Goal: Browse casually

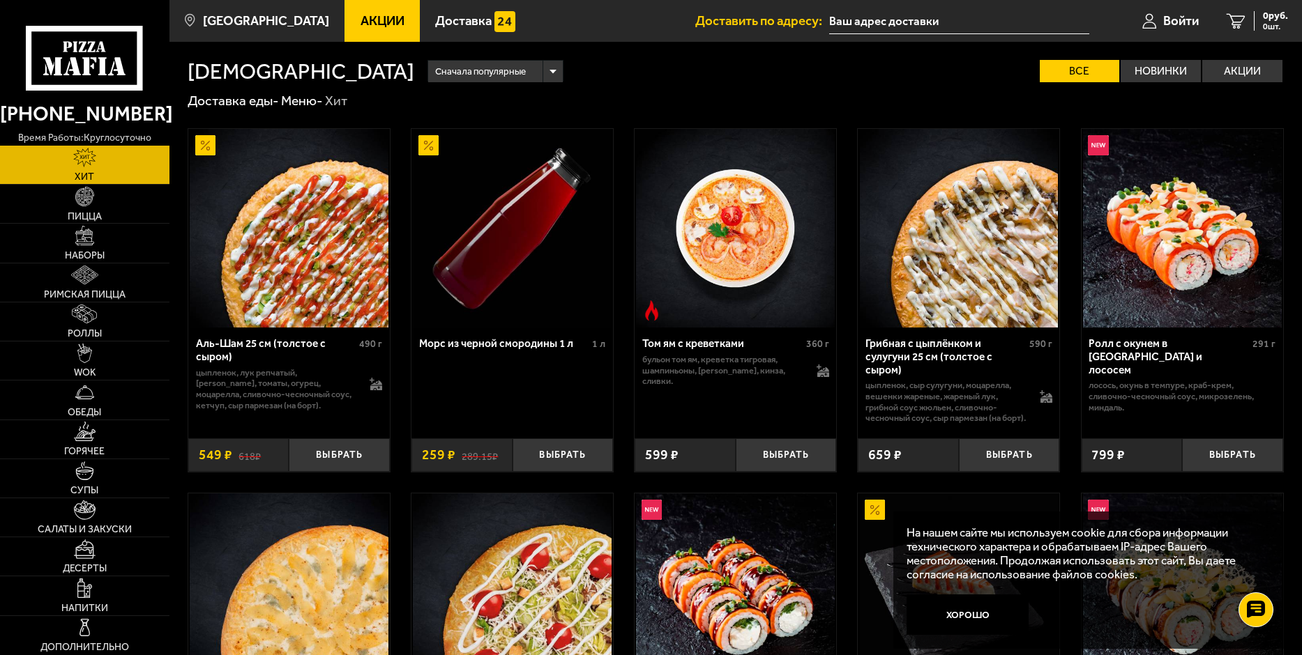
click at [1144, 231] on img at bounding box center [1182, 228] width 199 height 199
click at [293, 275] on img at bounding box center [289, 228] width 199 height 199
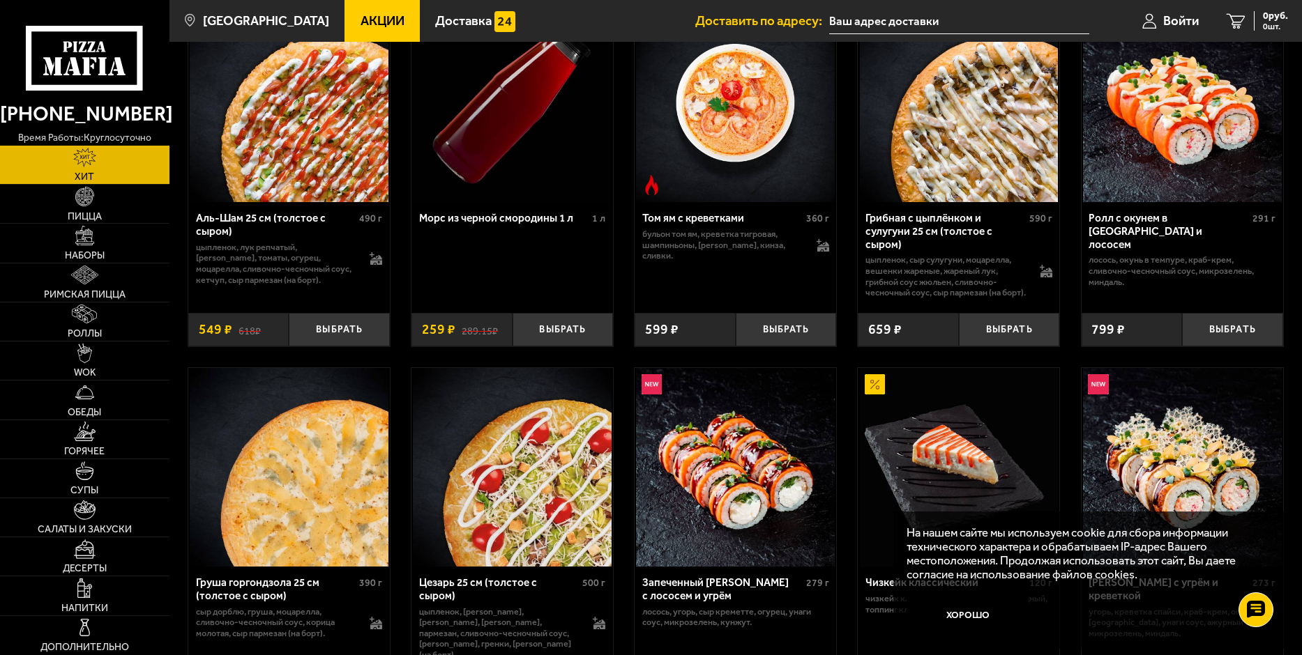
scroll to position [209, 0]
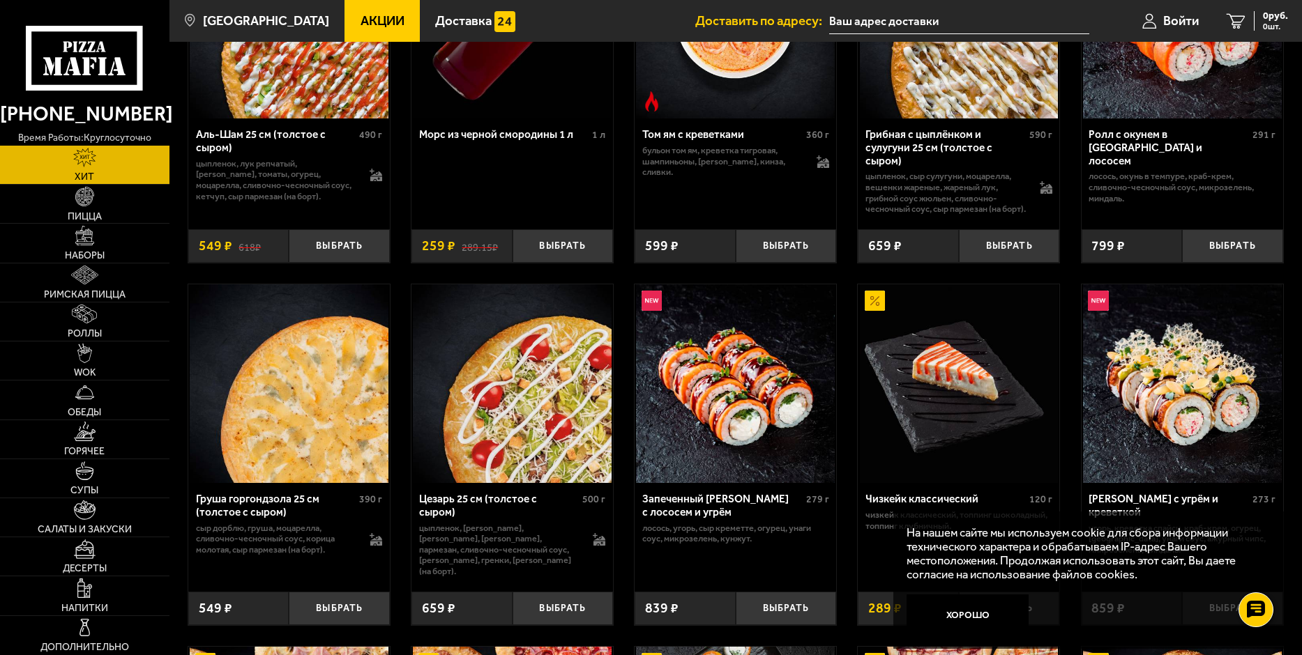
click at [563, 407] on img at bounding box center [512, 383] width 199 height 199
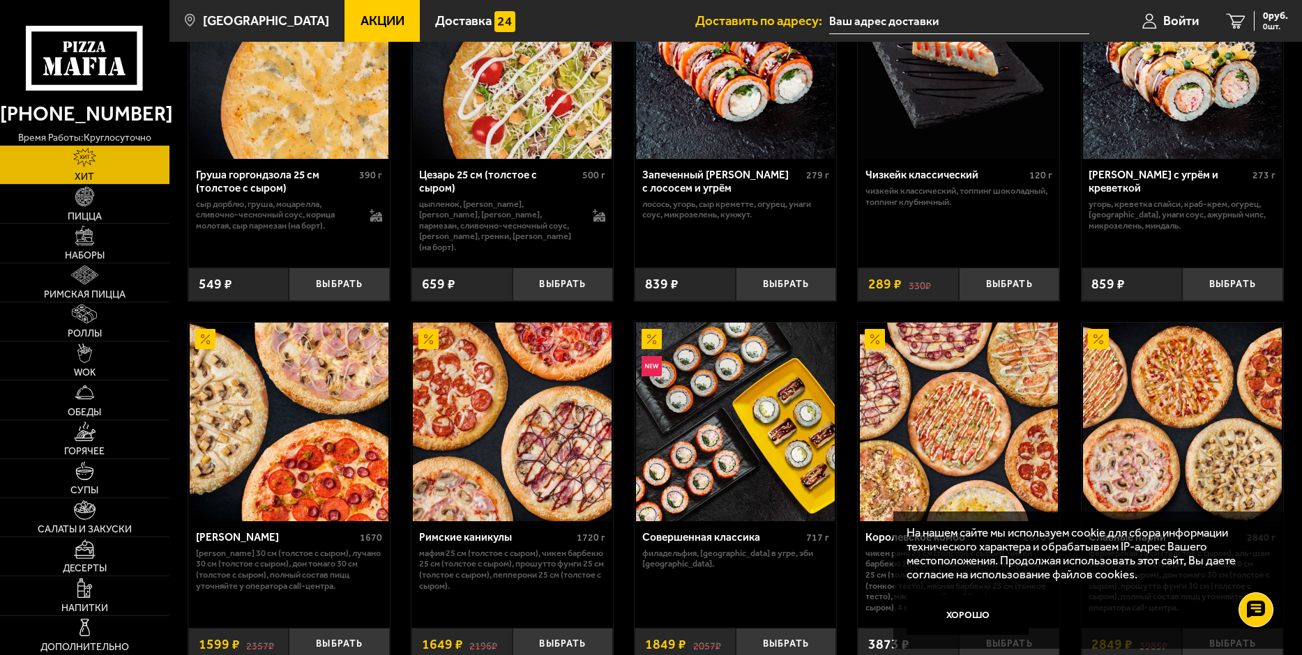
scroll to position [558, 0]
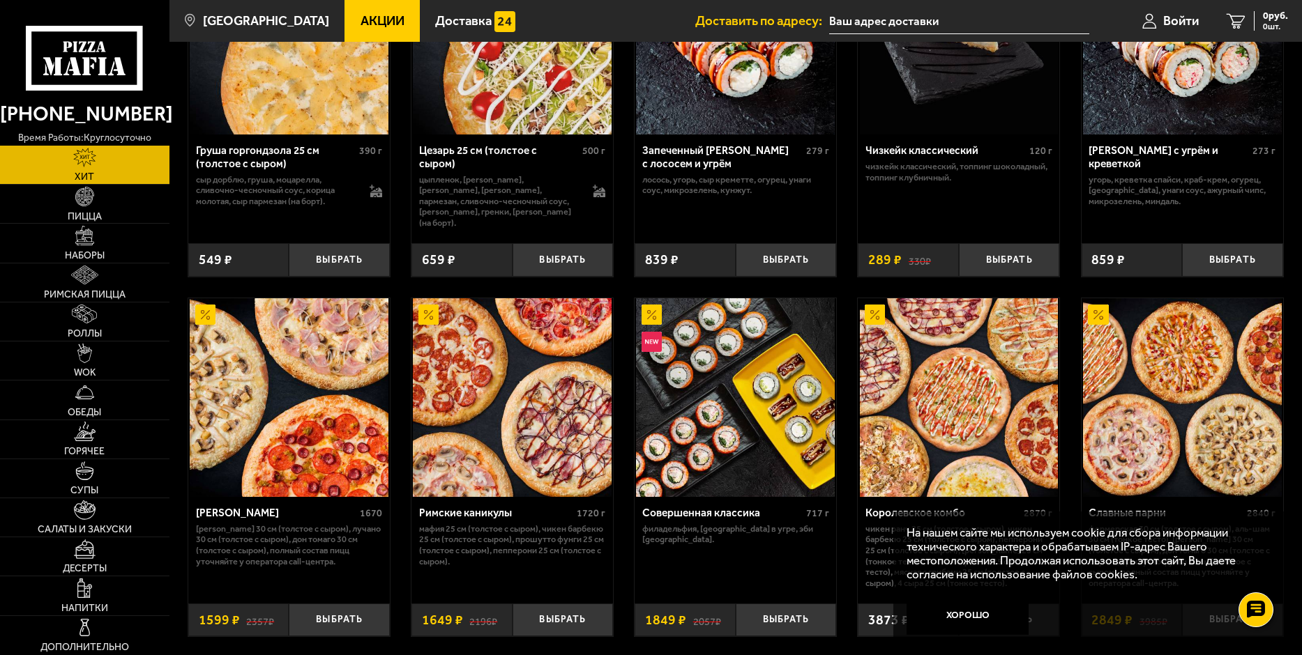
click at [531, 402] on img at bounding box center [512, 397] width 199 height 199
click at [699, 397] on img at bounding box center [735, 397] width 199 height 199
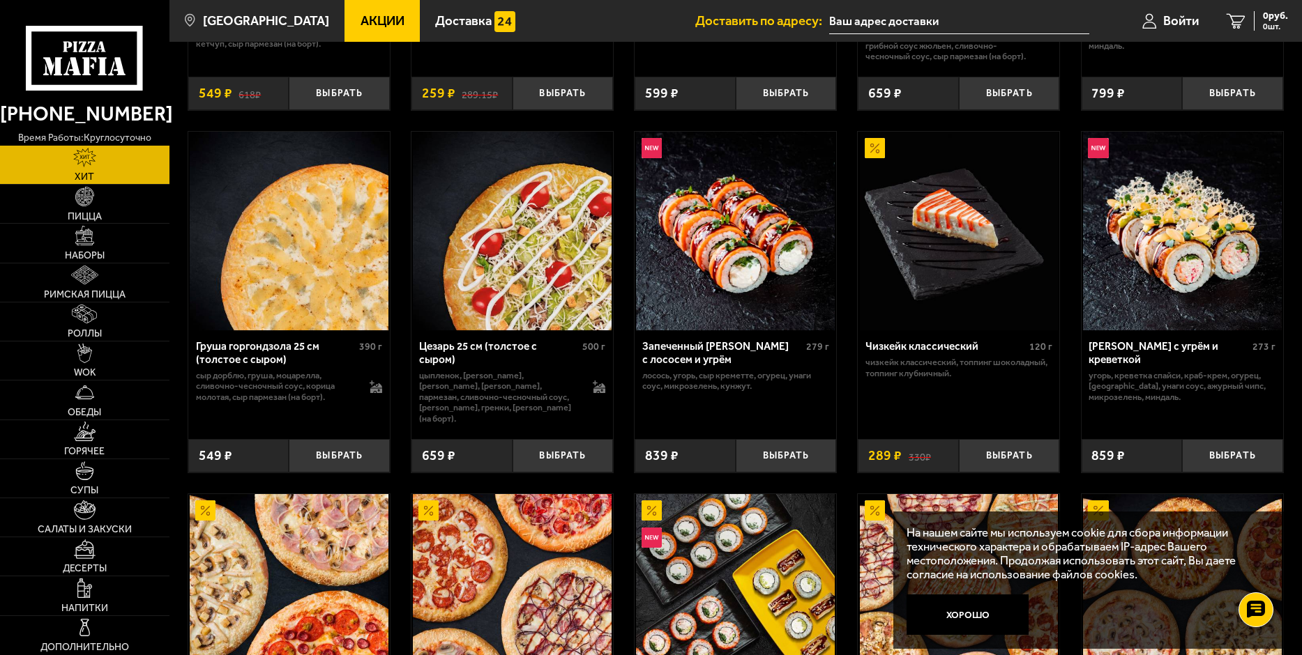
scroll to position [538, 0]
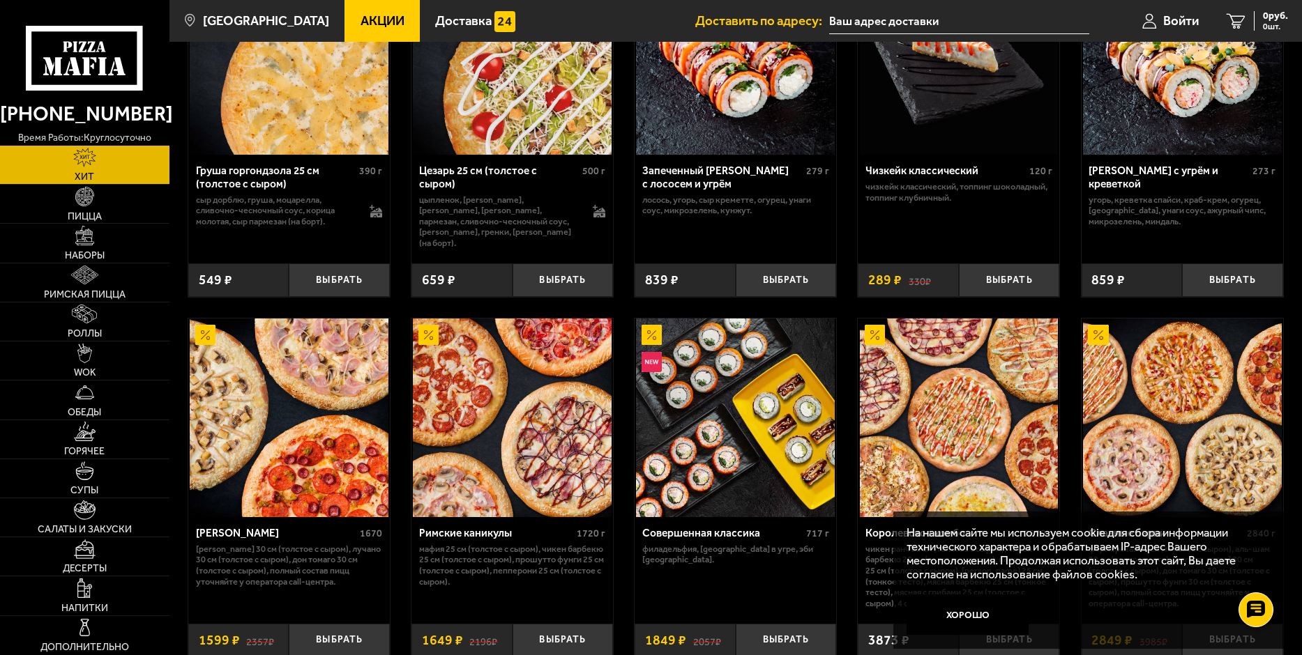
click at [328, 393] on img at bounding box center [289, 418] width 199 height 199
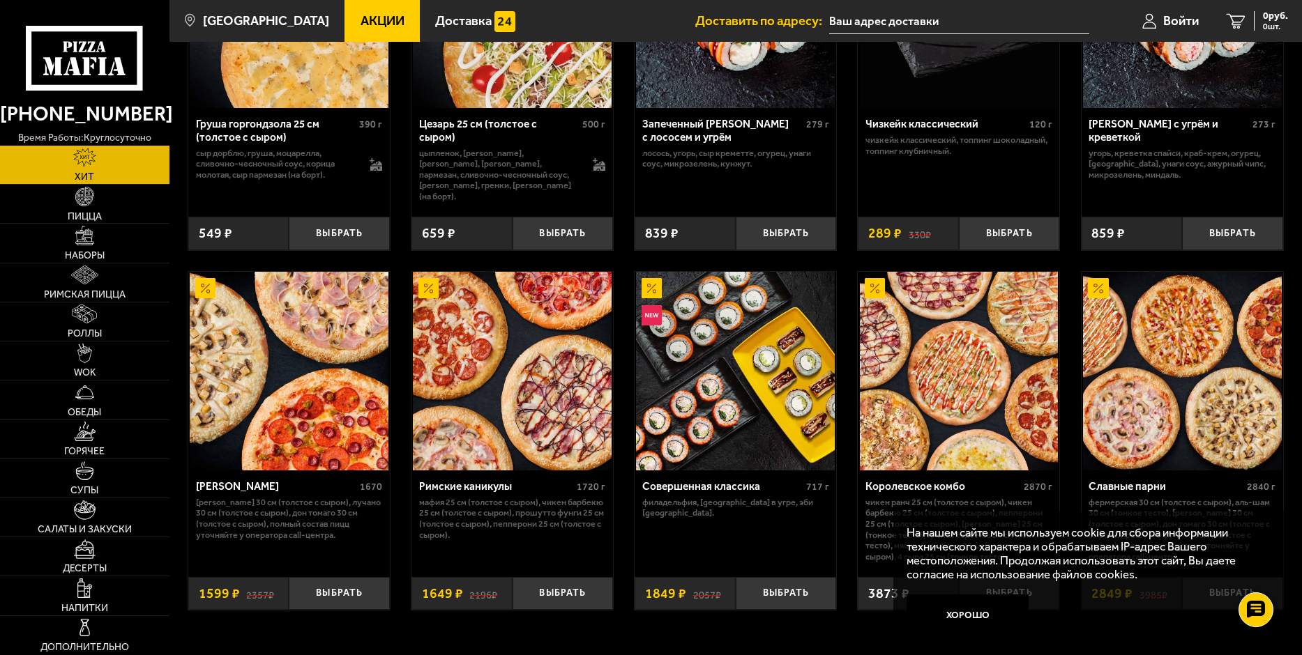
scroll to position [607, 0]
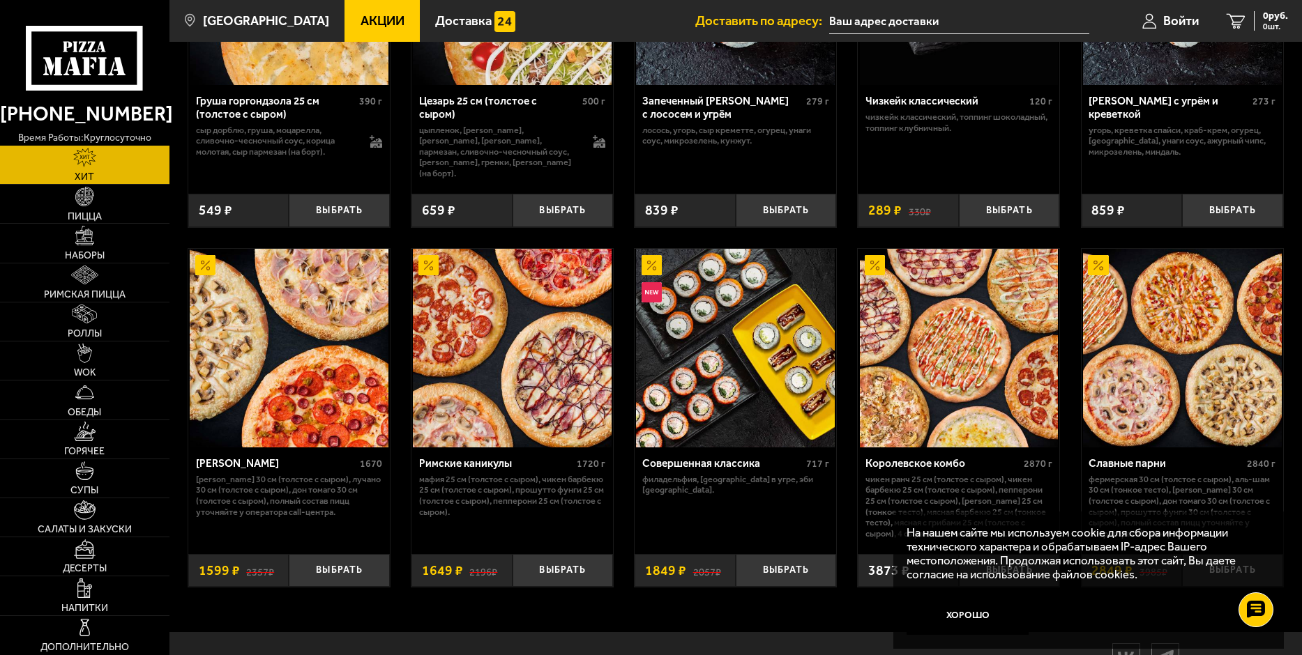
click at [352, 367] on img at bounding box center [289, 348] width 199 height 199
click at [105, 290] on span "Римская пицца" at bounding box center [85, 295] width 82 height 10
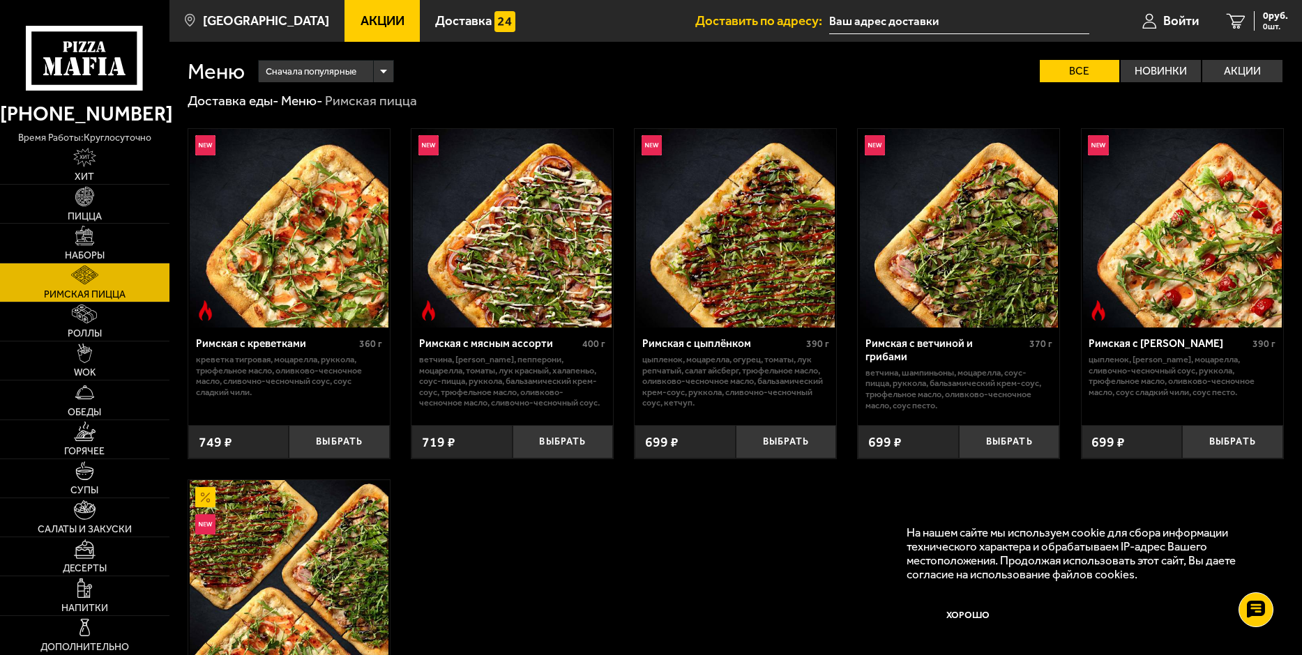
click at [543, 244] on img at bounding box center [512, 228] width 199 height 199
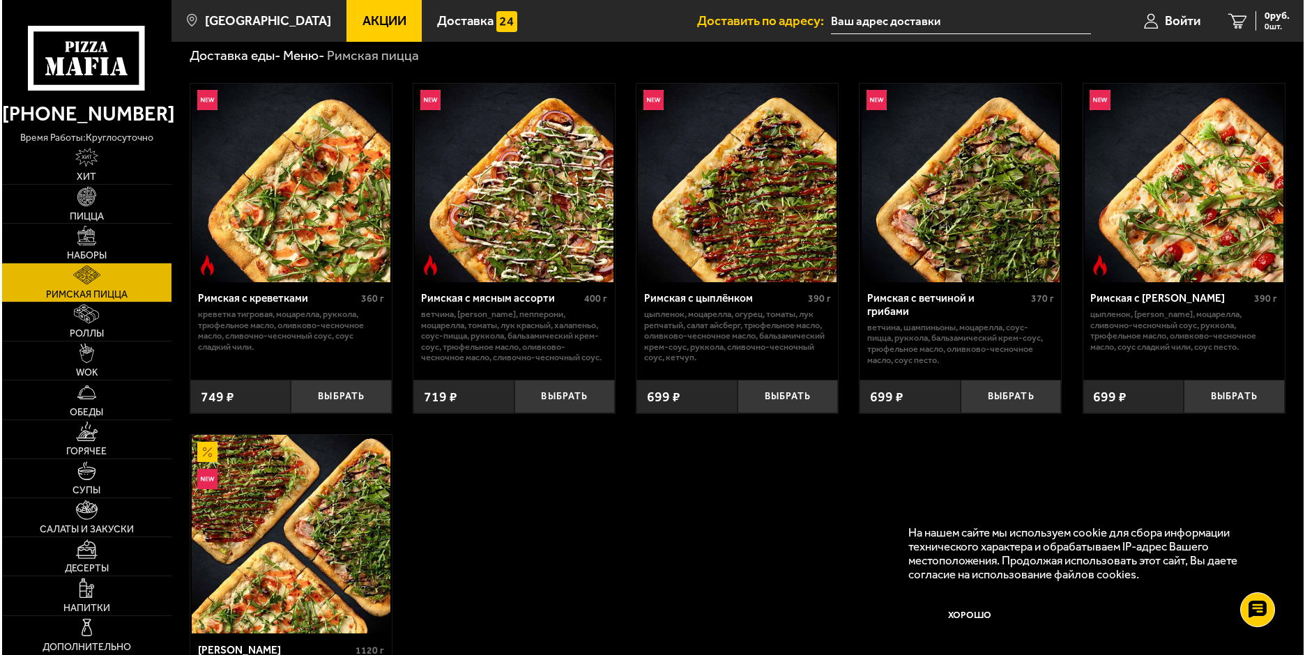
scroll to position [70, 0]
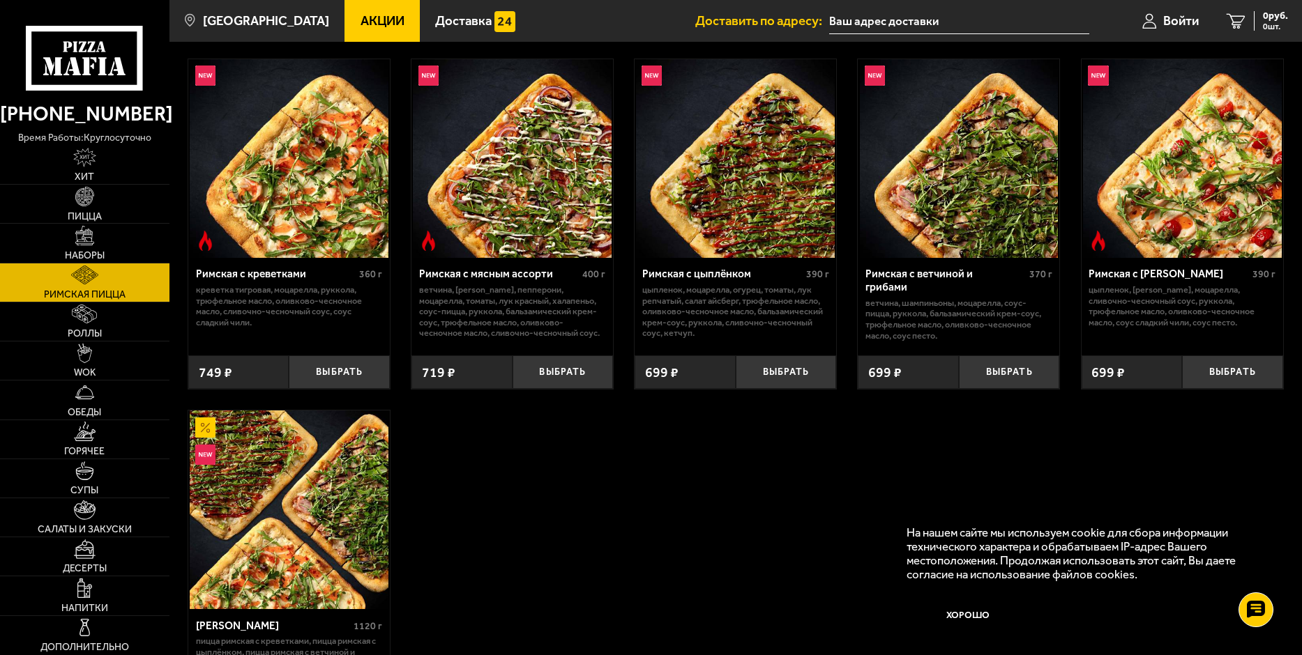
click at [328, 505] on img at bounding box center [289, 510] width 199 height 199
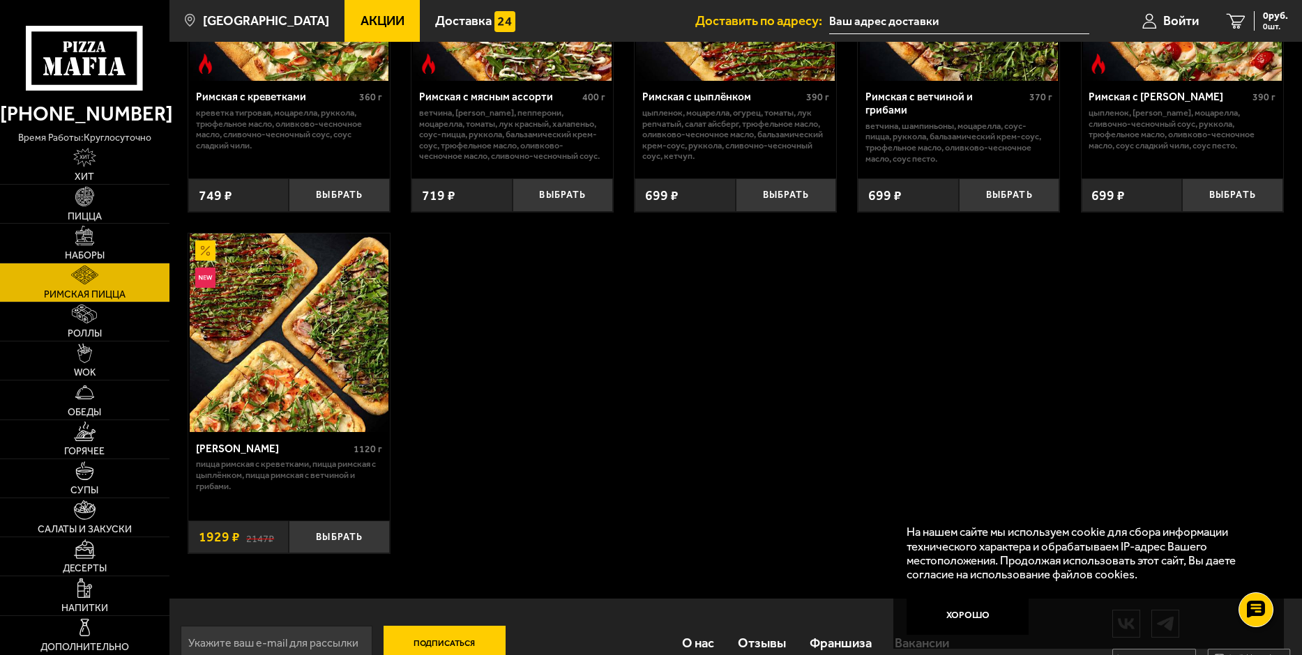
scroll to position [279, 0]
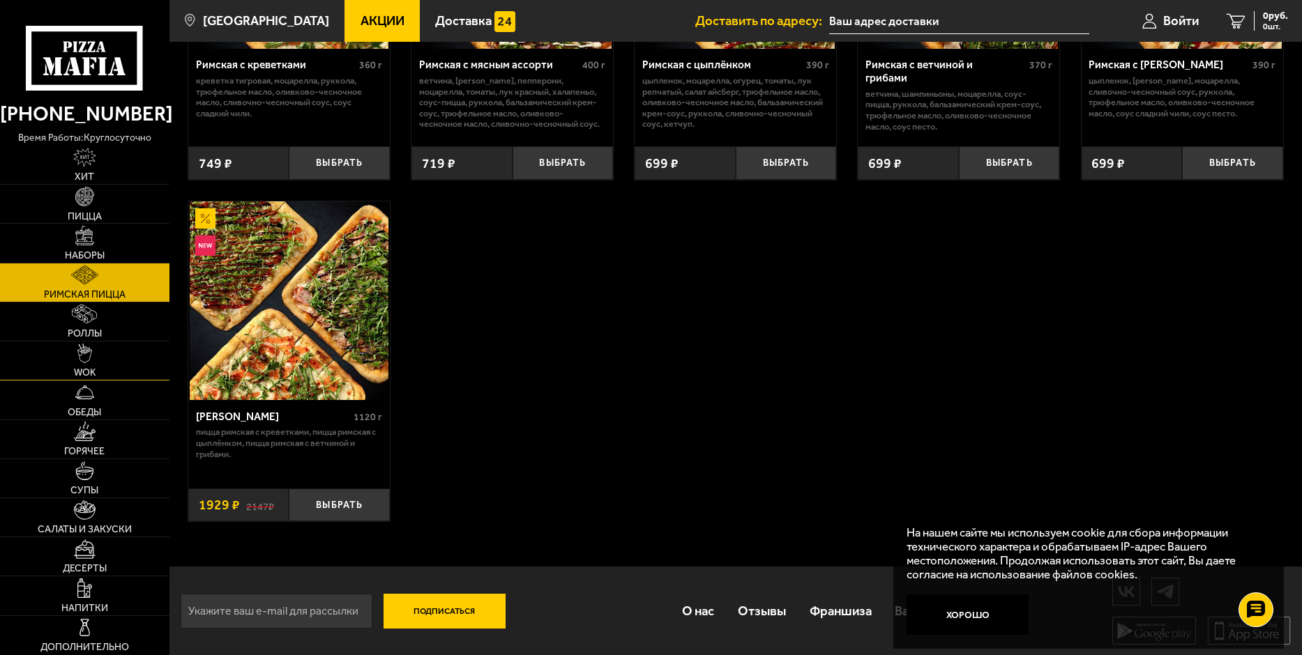
click at [105, 367] on link "WOK" at bounding box center [84, 361] width 169 height 38
